Goal: Communication & Community: Participate in discussion

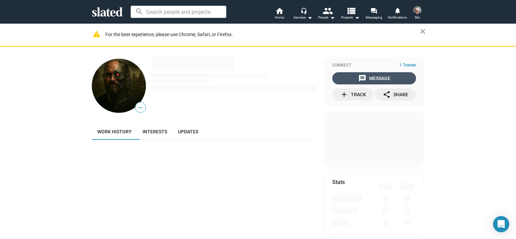
click at [382, 74] on div "message Message" at bounding box center [374, 78] width 32 height 12
click at [374, 17] on span "Messaging" at bounding box center [374, 18] width 17 height 8
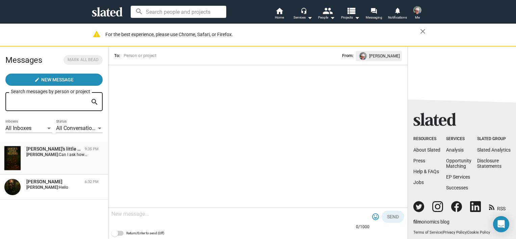
click at [62, 167] on div "[PERSON_NAME]'s little helpers 9:35 PM [PERSON_NAME]: Can I ask how old you are?" at bounding box center [54, 158] width 100 height 25
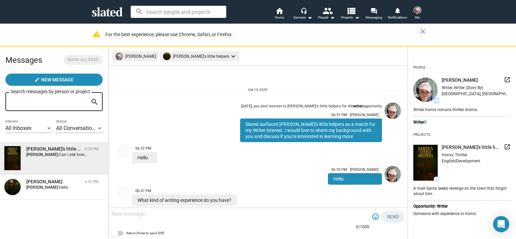
scroll to position [231, 0]
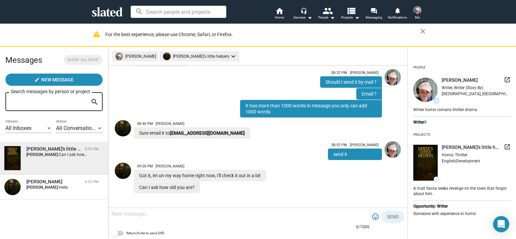
click at [214, 220] on div at bounding box center [240, 215] width 258 height 20
type textarea "32 and you"
click at [392, 220] on span "Send" at bounding box center [393, 217] width 12 height 12
